Goal: Information Seeking & Learning: Learn about a topic

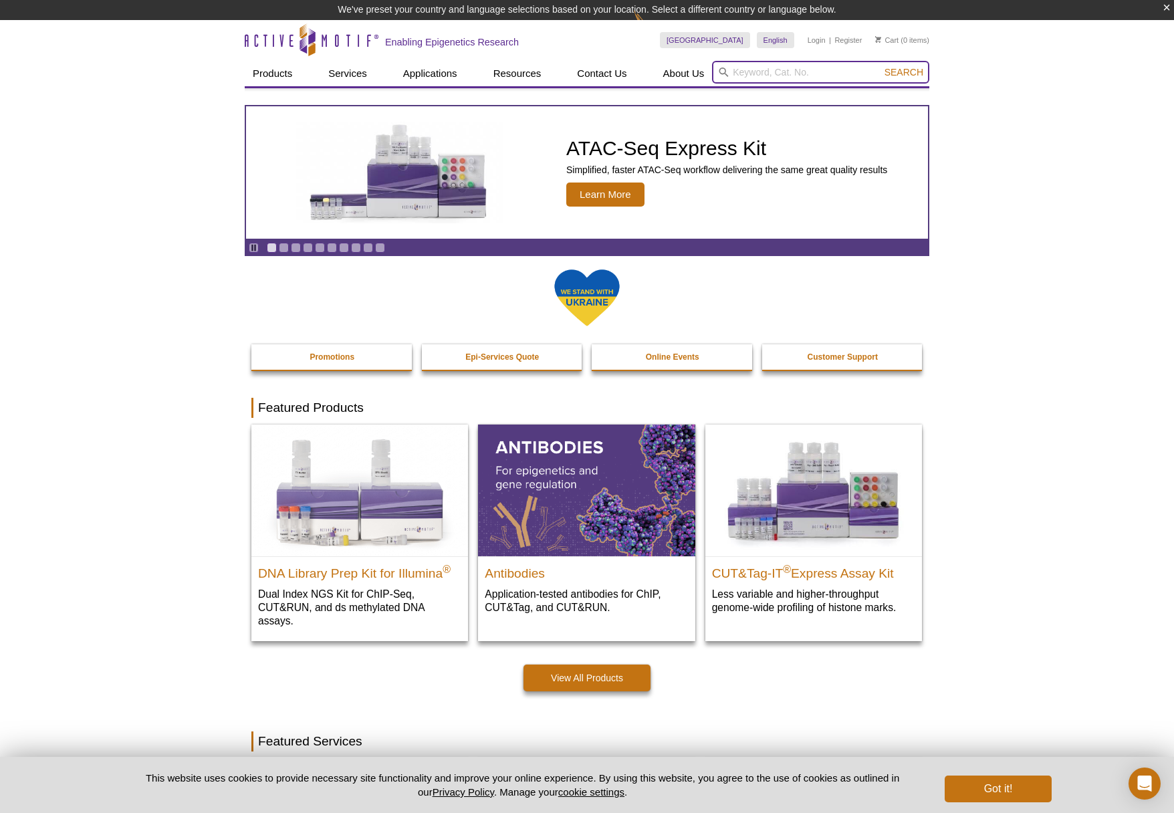
click at [778, 77] on input "search" at bounding box center [820, 72] width 217 height 23
paste input "81181"
type input "81181"
click at [881, 66] on button "Search" at bounding box center [904, 72] width 47 height 12
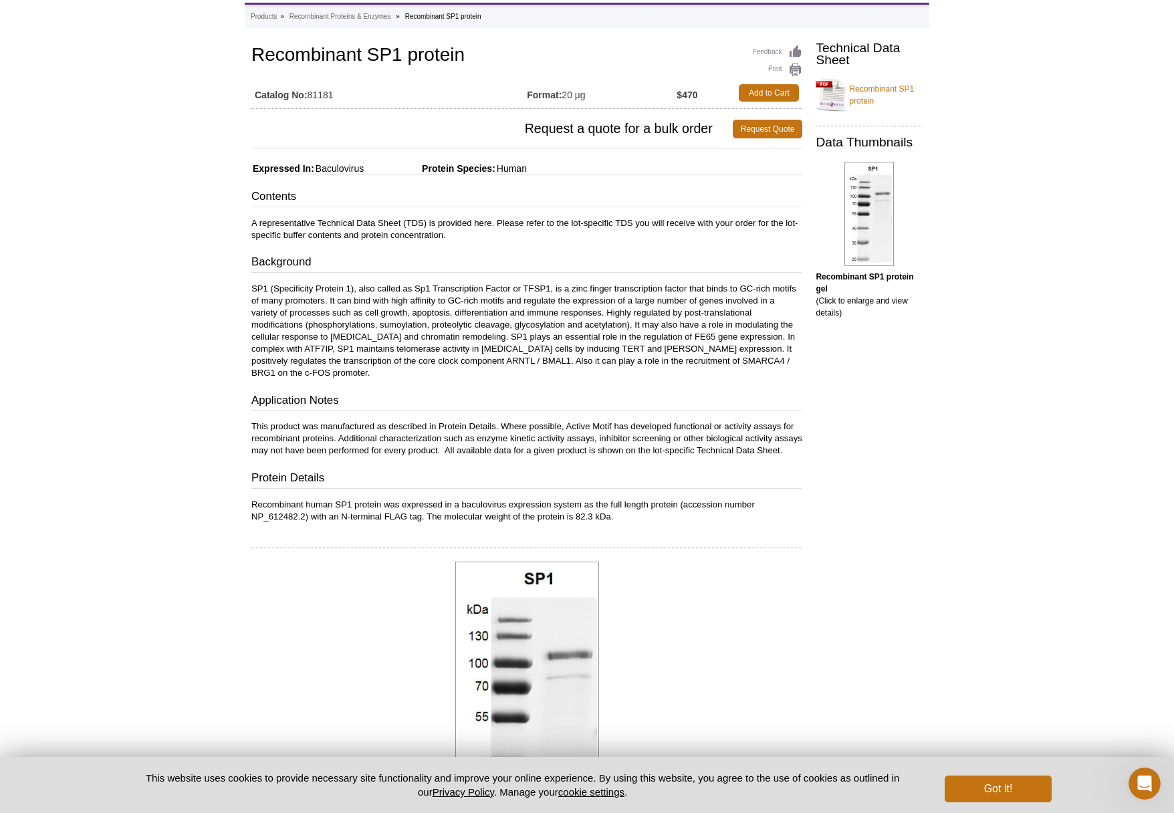
scroll to position [61, 0]
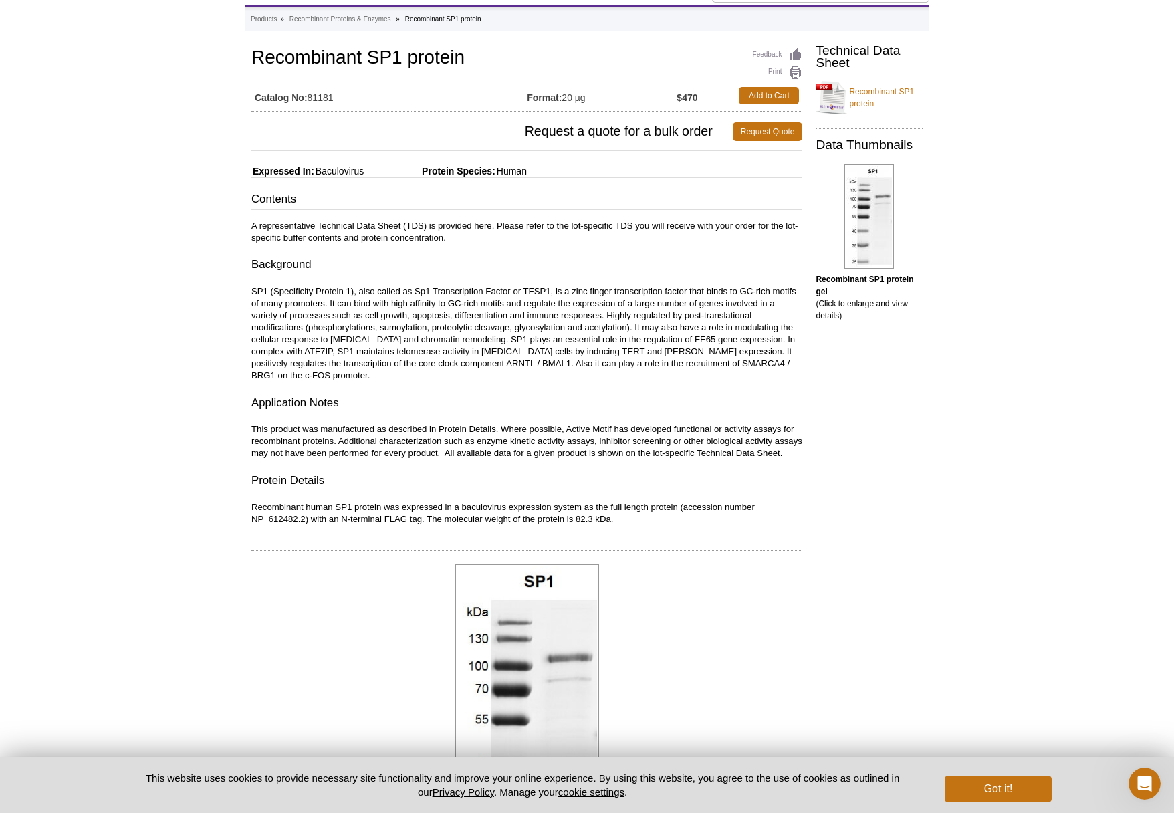
click at [555, 337] on p "SP1 (Specificity Protein 1), also called as Sp1 Transcription Factor or TFSP1, …" at bounding box center [526, 334] width 551 height 96
click at [869, 95] on link "Recombinant SP1 protein" at bounding box center [869, 98] width 107 height 40
